Goal: Check status: Check status

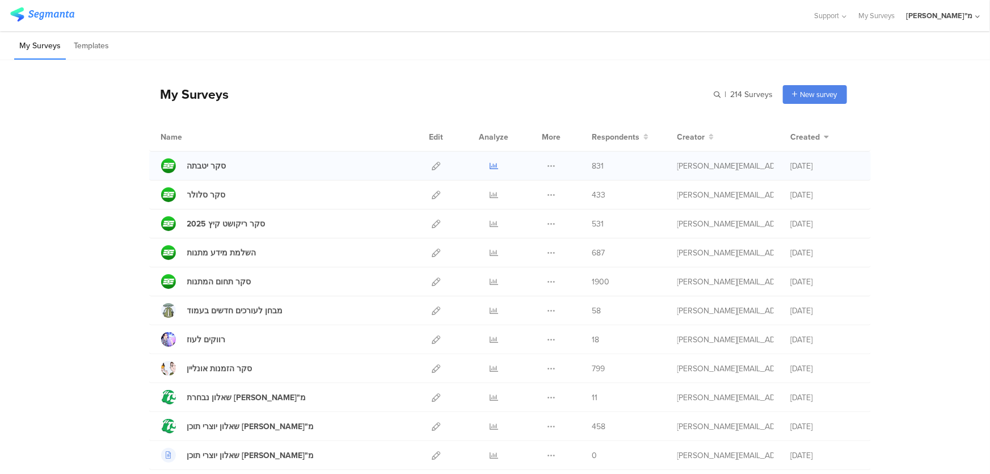
click at [490, 165] on icon at bounding box center [494, 166] width 9 height 9
